Goal: Task Accomplishment & Management: Use online tool/utility

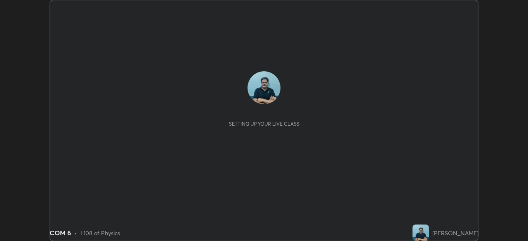
scroll to position [241, 528]
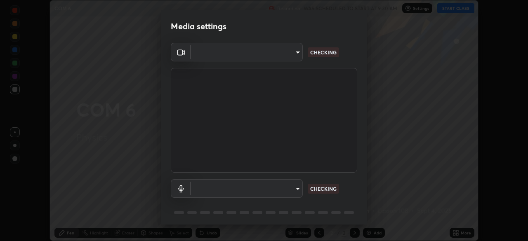
type input "ad6db9ec64aa91bb9d367053e8f3ae0092521a506c05523ccadca3fd020023ed"
type input "7b80235b4ebd2cfdcd00bebac1f1d889fd1e5e45b60eb60e9d309105b6515a8e"
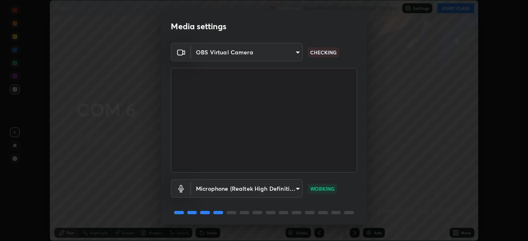
scroll to position [29, 0]
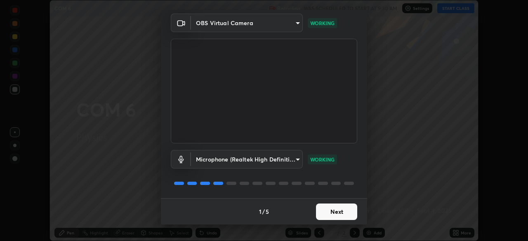
click at [340, 213] on button "Next" at bounding box center [336, 212] width 41 height 16
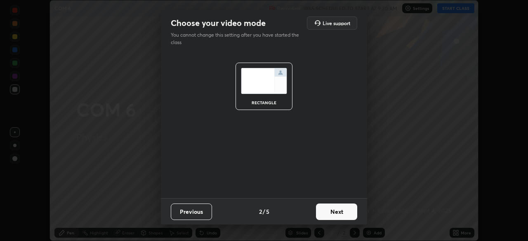
click at [340, 215] on button "Next" at bounding box center [336, 212] width 41 height 16
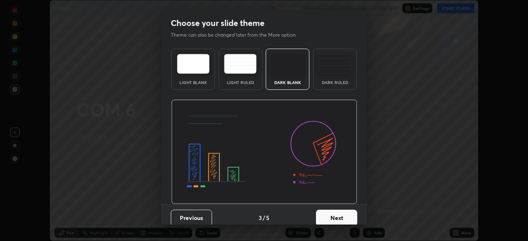
click at [342, 217] on button "Next" at bounding box center [336, 218] width 41 height 16
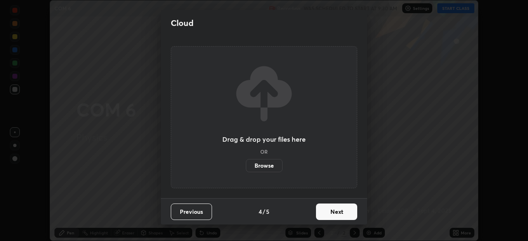
click at [345, 214] on button "Next" at bounding box center [336, 212] width 41 height 16
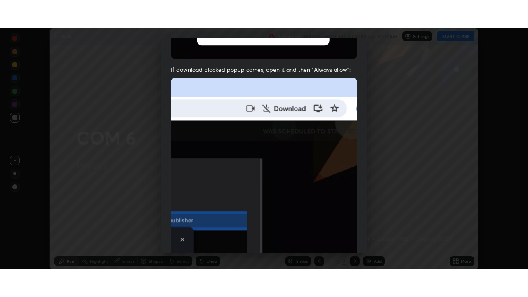
scroll to position [198, 0]
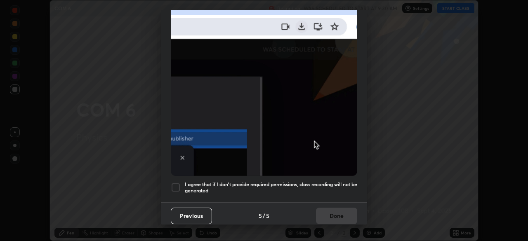
click at [175, 186] on div at bounding box center [176, 188] width 10 height 10
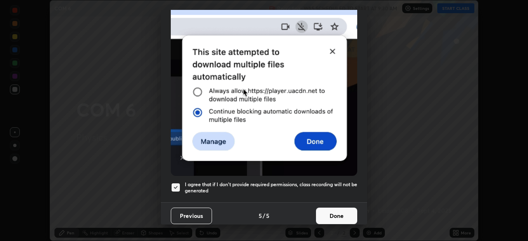
click at [340, 212] on button "Done" at bounding box center [336, 216] width 41 height 16
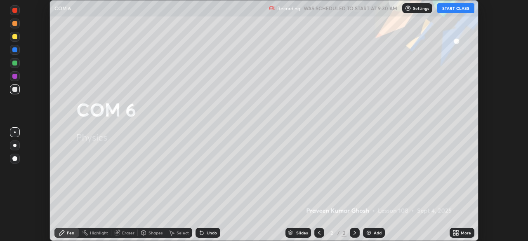
click at [461, 8] on button "START CLASS" at bounding box center [455, 8] width 37 height 10
click at [462, 231] on div "More" at bounding box center [466, 233] width 10 height 4
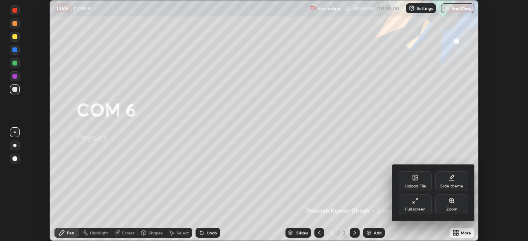
click at [417, 205] on div "Full screen" at bounding box center [415, 205] width 33 height 20
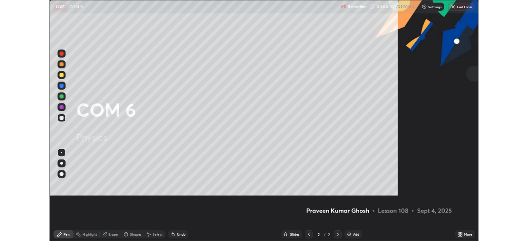
scroll to position [297, 528]
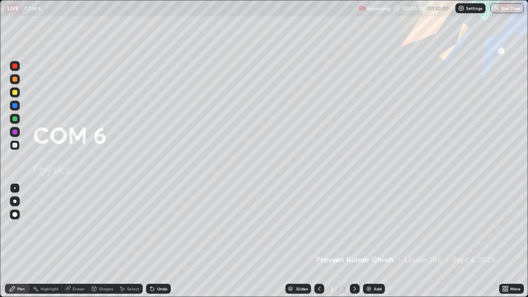
click at [376, 241] on div "Add" at bounding box center [378, 289] width 8 height 4
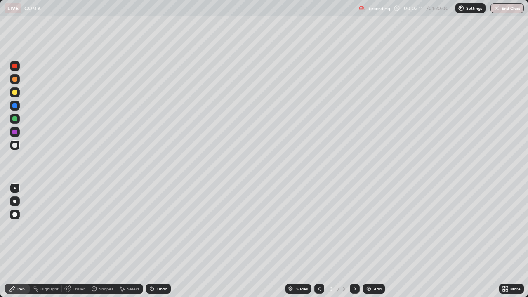
click at [375, 241] on div "Add" at bounding box center [378, 289] width 8 height 4
click at [318, 241] on icon at bounding box center [319, 288] width 7 height 7
click at [162, 241] on div "Undo" at bounding box center [162, 289] width 10 height 4
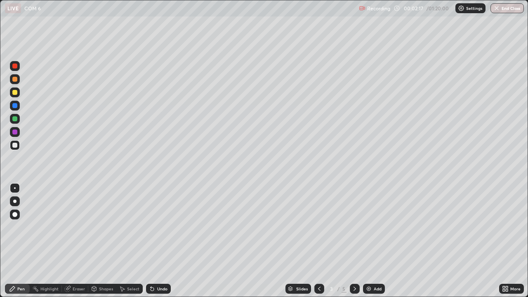
click at [162, 241] on div "Undo" at bounding box center [162, 289] width 10 height 4
click at [163, 241] on div "Undo" at bounding box center [162, 289] width 10 height 4
click at [16, 94] on div at bounding box center [14, 92] width 5 height 5
click at [370, 241] on div "Add" at bounding box center [374, 289] width 22 height 10
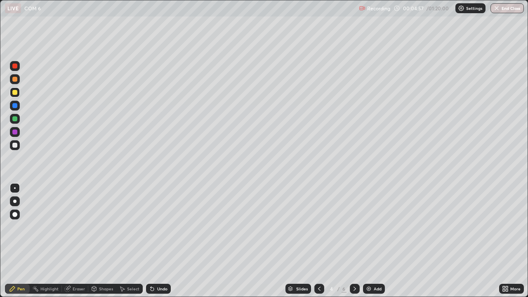
click at [15, 146] on div at bounding box center [14, 145] width 5 height 5
click at [17, 94] on div at bounding box center [15, 92] width 10 height 10
click at [12, 80] on div at bounding box center [15, 79] width 10 height 10
click at [13, 119] on div at bounding box center [14, 118] width 5 height 5
click at [14, 147] on div at bounding box center [14, 145] width 5 height 5
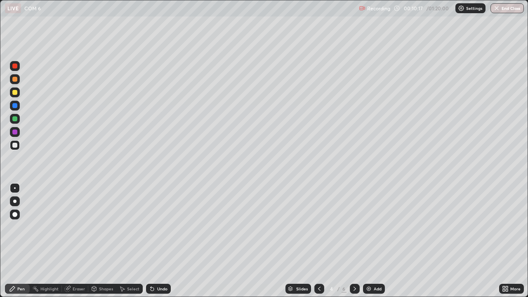
click at [132, 241] on div "Select" at bounding box center [133, 289] width 12 height 4
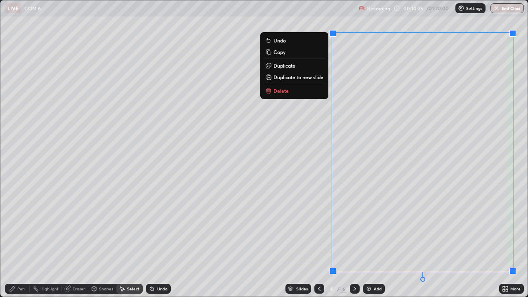
click at [280, 53] on p "Copy" at bounding box center [279, 52] width 12 height 7
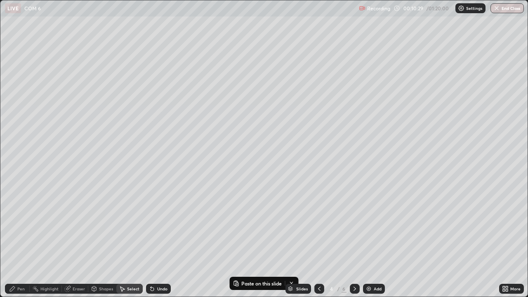
click at [371, 241] on img at bounding box center [368, 288] width 7 height 7
click at [318, 241] on icon at bounding box center [319, 289] width 2 height 4
click at [354, 241] on icon at bounding box center [354, 288] width 7 height 7
click at [96, 69] on p "Paste here" at bounding box center [99, 67] width 24 height 7
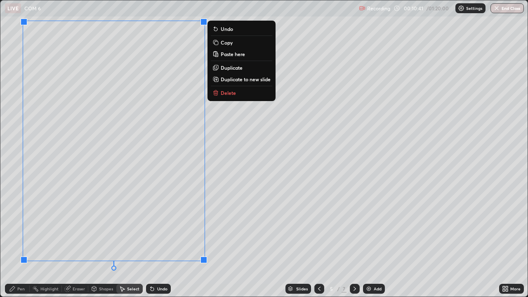
click at [229, 221] on div "0 ° Undo Copy Paste here Duplicate Duplicate to new slide Delete" at bounding box center [263, 148] width 527 height 296
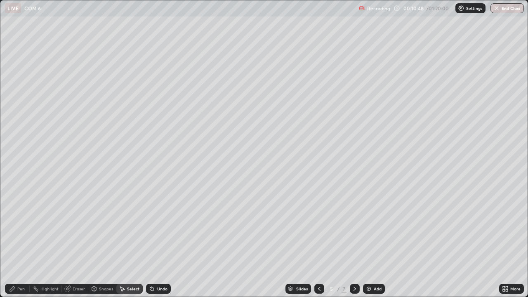
click at [19, 241] on div "Pen" at bounding box center [20, 289] width 7 height 4
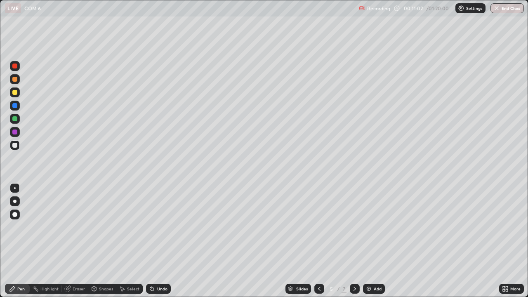
click at [77, 241] on div "Eraser" at bounding box center [79, 289] width 12 height 4
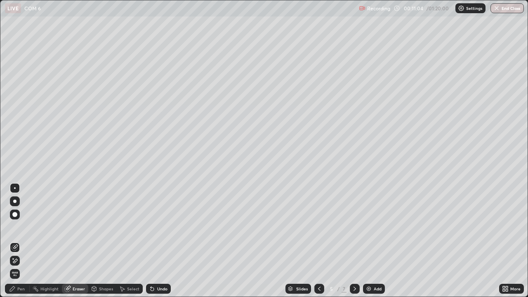
click at [23, 241] on div "Pen" at bounding box center [20, 289] width 7 height 4
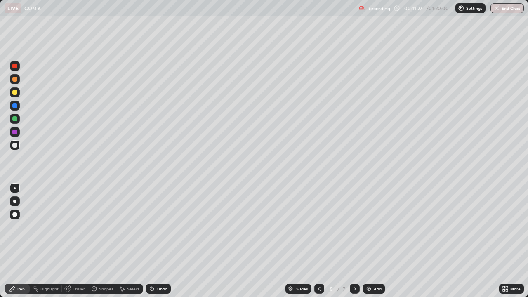
click at [15, 120] on div at bounding box center [14, 118] width 5 height 5
click at [14, 146] on div at bounding box center [14, 145] width 5 height 5
click at [15, 92] on div at bounding box center [14, 92] width 5 height 5
click at [15, 67] on div at bounding box center [14, 66] width 5 height 5
click at [316, 241] on icon at bounding box center [319, 288] width 7 height 7
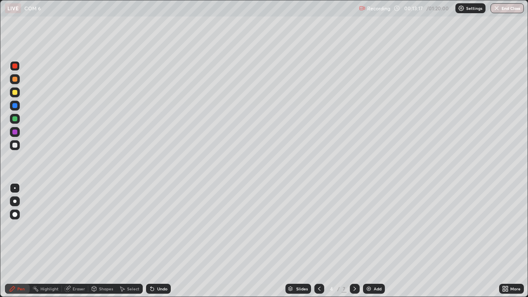
click at [354, 241] on icon at bounding box center [354, 288] width 7 height 7
click at [318, 241] on icon at bounding box center [319, 288] width 7 height 7
click at [15, 104] on div at bounding box center [14, 105] width 5 height 5
click at [353, 241] on icon at bounding box center [354, 288] width 7 height 7
click at [15, 81] on div at bounding box center [14, 79] width 5 height 5
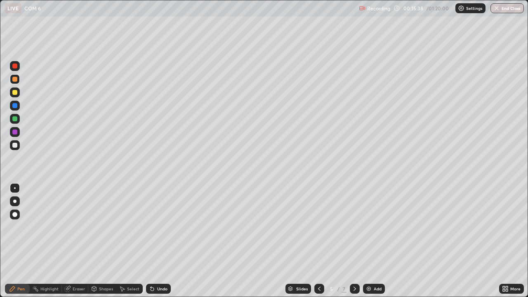
click at [14, 132] on div at bounding box center [14, 132] width 5 height 5
click at [14, 146] on div at bounding box center [14, 145] width 5 height 5
click at [353, 241] on icon at bounding box center [354, 288] width 7 height 7
click at [15, 122] on div at bounding box center [15, 119] width 10 height 10
click at [16, 92] on div at bounding box center [14, 92] width 5 height 5
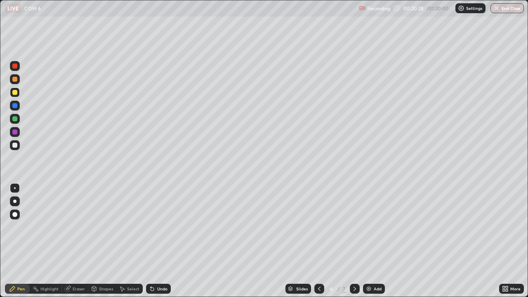
click at [318, 241] on icon at bounding box center [319, 288] width 7 height 7
click at [353, 241] on icon at bounding box center [354, 288] width 7 height 7
click at [318, 241] on icon at bounding box center [319, 289] width 2 height 4
click at [354, 241] on icon at bounding box center [354, 288] width 7 height 7
click at [78, 241] on div "Eraser" at bounding box center [79, 289] width 12 height 4
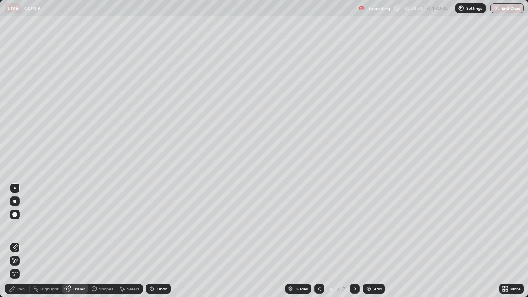
click at [21, 241] on div "Pen" at bounding box center [20, 289] width 7 height 4
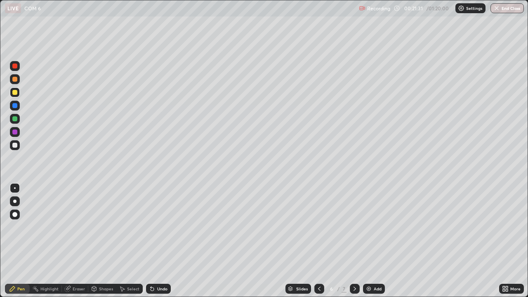
click at [315, 241] on div at bounding box center [319, 289] width 10 height 10
click at [354, 241] on icon at bounding box center [354, 288] width 7 height 7
click at [78, 241] on div "Eraser" at bounding box center [79, 289] width 12 height 4
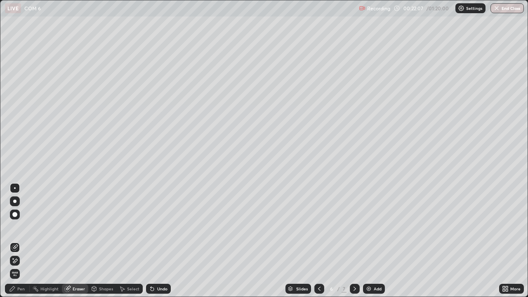
click at [24, 241] on div "Pen" at bounding box center [20, 289] width 7 height 4
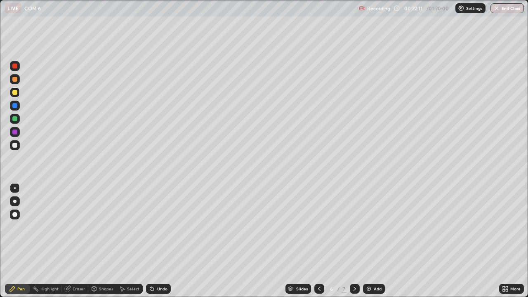
click at [78, 241] on div "Eraser" at bounding box center [79, 289] width 12 height 4
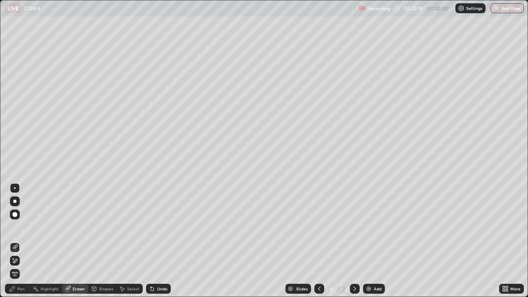
click at [24, 241] on div "Pen" at bounding box center [20, 289] width 7 height 4
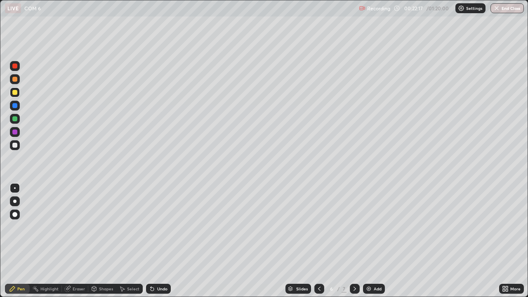
click at [75, 241] on div "Eraser" at bounding box center [79, 289] width 12 height 4
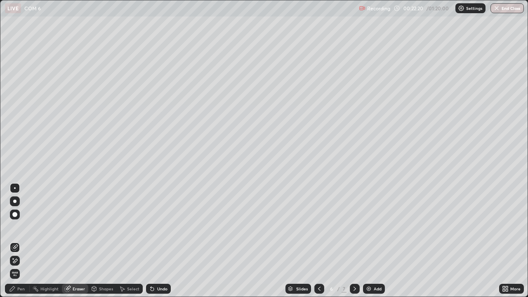
click at [20, 241] on div "Pen" at bounding box center [20, 289] width 7 height 4
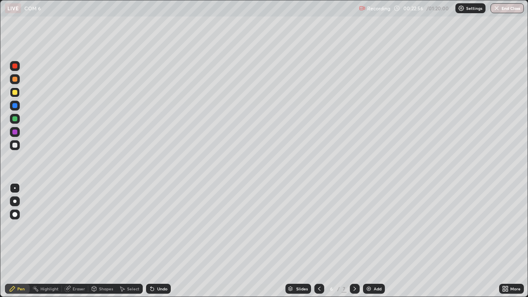
click at [314, 241] on div at bounding box center [319, 289] width 10 height 10
click at [315, 241] on div at bounding box center [319, 289] width 10 height 10
click at [354, 241] on icon at bounding box center [354, 288] width 7 height 7
click at [317, 241] on icon at bounding box center [319, 288] width 7 height 7
click at [354, 241] on icon at bounding box center [354, 288] width 7 height 7
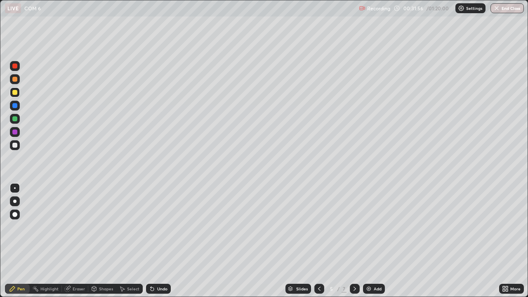
click at [379, 241] on div "Add" at bounding box center [378, 289] width 8 height 4
click at [318, 241] on icon at bounding box center [319, 288] width 7 height 7
click at [354, 241] on icon at bounding box center [354, 288] width 7 height 7
click at [375, 241] on div "Add" at bounding box center [374, 289] width 22 height 10
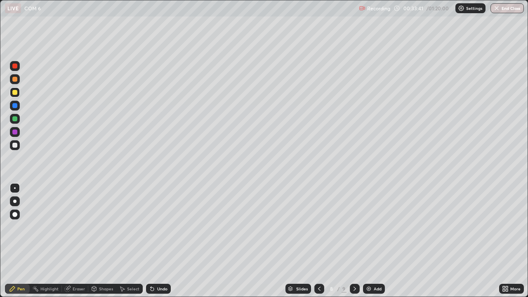
click at [12, 145] on div at bounding box center [14, 145] width 5 height 5
click at [376, 241] on div "Add" at bounding box center [378, 289] width 8 height 4
click at [78, 241] on div "Eraser" at bounding box center [79, 289] width 12 height 4
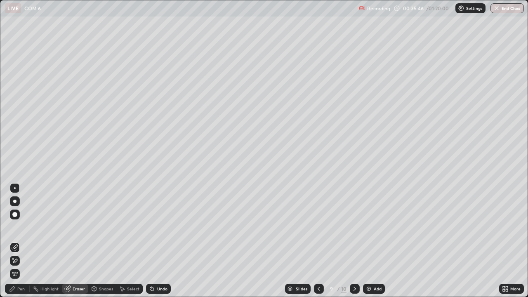
click at [21, 241] on div "Pen" at bounding box center [20, 289] width 7 height 4
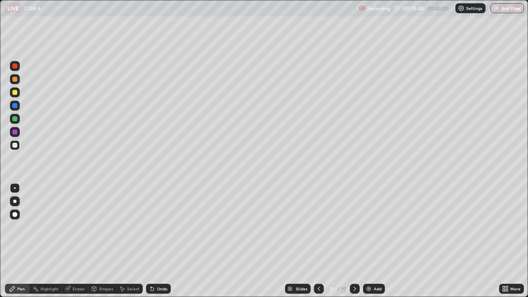
click at [15, 92] on div at bounding box center [14, 92] width 5 height 5
click at [14, 119] on div at bounding box center [14, 118] width 5 height 5
click at [13, 145] on div at bounding box center [14, 145] width 5 height 5
click at [14, 67] on div at bounding box center [14, 66] width 5 height 5
click at [15, 146] on div at bounding box center [14, 145] width 5 height 5
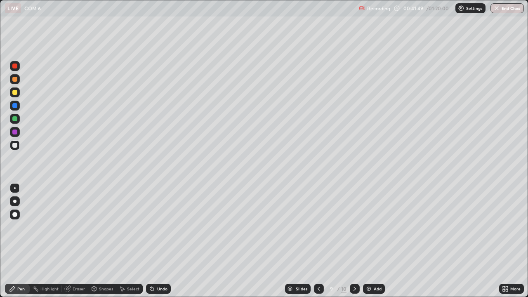
click at [374, 241] on div "Add" at bounding box center [378, 289] width 8 height 4
click at [15, 146] on div at bounding box center [14, 145] width 5 height 5
click at [12, 93] on div at bounding box center [14, 92] width 5 height 5
click at [16, 81] on div at bounding box center [14, 79] width 5 height 5
click at [14, 120] on div at bounding box center [14, 118] width 5 height 5
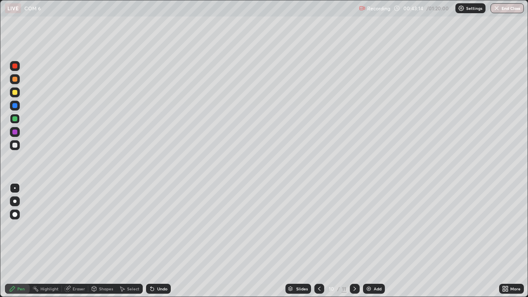
click at [13, 145] on div at bounding box center [14, 145] width 5 height 5
click at [14, 106] on div at bounding box center [14, 105] width 5 height 5
click at [14, 145] on div at bounding box center [14, 145] width 5 height 5
click at [14, 118] on div at bounding box center [14, 118] width 5 height 5
click at [16, 146] on div at bounding box center [14, 145] width 5 height 5
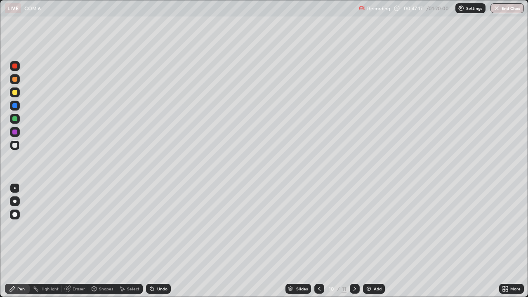
click at [15, 119] on div at bounding box center [14, 118] width 5 height 5
click at [15, 93] on div at bounding box center [14, 92] width 5 height 5
click at [15, 66] on div at bounding box center [14, 66] width 5 height 5
click at [14, 144] on div at bounding box center [14, 145] width 5 height 5
click at [74, 241] on div "Eraser" at bounding box center [79, 289] width 12 height 4
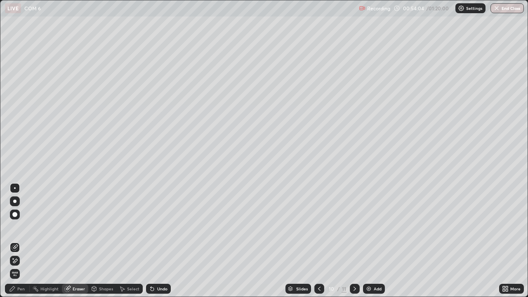
click at [21, 241] on div "Pen" at bounding box center [20, 289] width 7 height 4
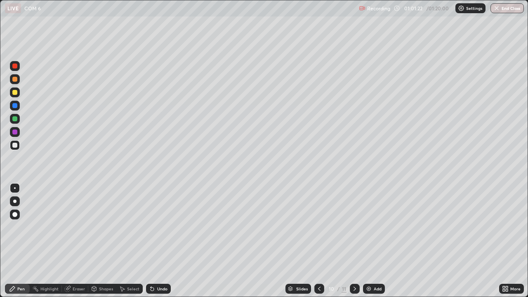
click at [372, 241] on div "Add" at bounding box center [374, 289] width 22 height 10
click at [160, 241] on div "Undo" at bounding box center [162, 289] width 10 height 4
click at [159, 241] on div "Undo" at bounding box center [162, 289] width 10 height 4
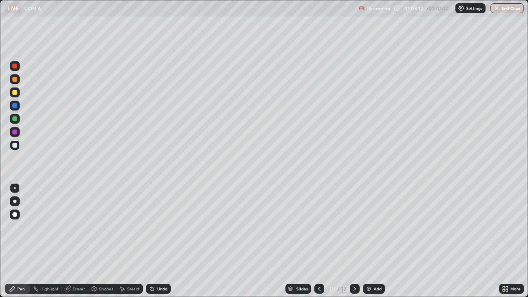
click at [161, 241] on div "Undo" at bounding box center [162, 289] width 10 height 4
click at [160, 241] on div "Undo" at bounding box center [162, 289] width 10 height 4
click at [377, 241] on div "Add" at bounding box center [378, 289] width 8 height 4
click at [16, 118] on div at bounding box center [14, 118] width 5 height 5
click at [15, 214] on div at bounding box center [14, 214] width 5 height 5
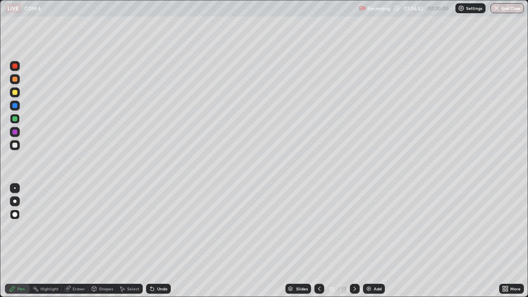
click at [14, 146] on div at bounding box center [14, 145] width 5 height 5
click at [15, 188] on div at bounding box center [15, 188] width 2 height 2
click at [14, 117] on div at bounding box center [14, 118] width 5 height 5
click at [14, 80] on div at bounding box center [14, 79] width 5 height 5
click at [15, 119] on div at bounding box center [14, 118] width 5 height 5
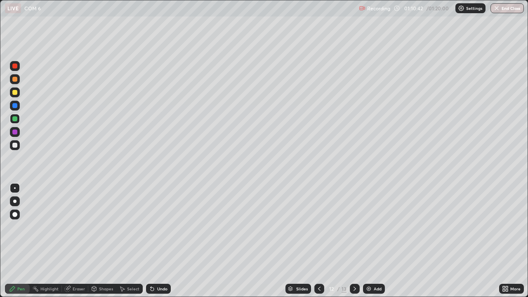
click at [16, 146] on div at bounding box center [14, 145] width 5 height 5
click at [510, 9] on button "End Class" at bounding box center [506, 8] width 33 height 10
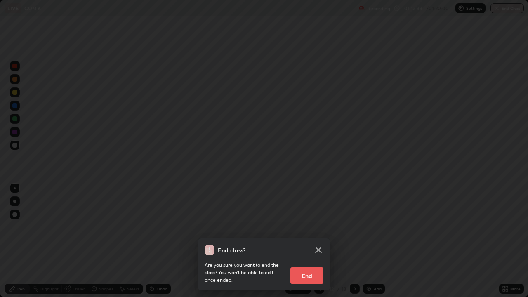
click at [310, 241] on button "End" at bounding box center [306, 275] width 33 height 16
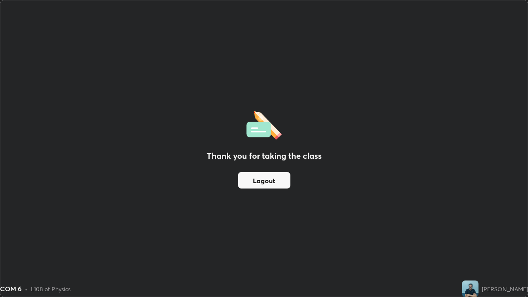
click at [271, 183] on button "Logout" at bounding box center [264, 180] width 52 height 16
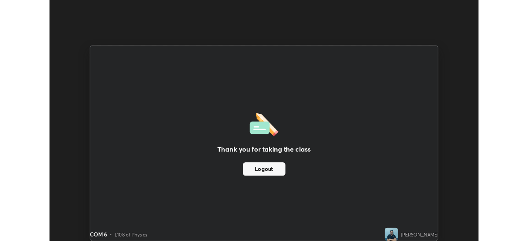
scroll to position [41005, 40718]
